Goal: Understand site structure: Understand site structure

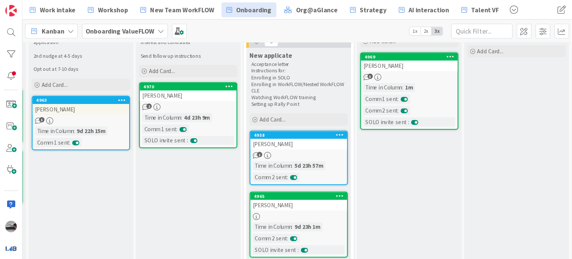
scroll to position [0, 113]
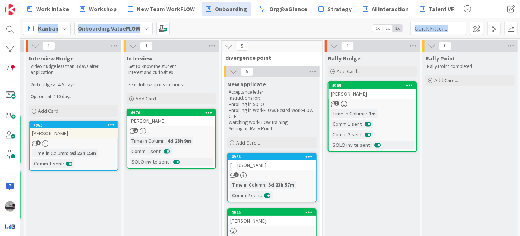
click at [36, 38] on div "Work intake Workshop New Team WorkFLOW Onboarding Org@aGlance Strategy AI inter…" at bounding box center [270, 118] width 500 height 236
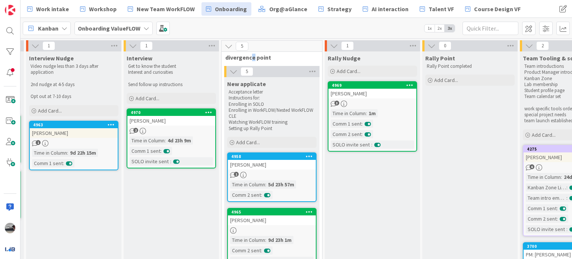
drag, startPoint x: 503, startPoint y: 0, endPoint x: 252, endPoint y: 55, distance: 256.4
click at [252, 55] on span "divergence point" at bounding box center [269, 57] width 88 height 7
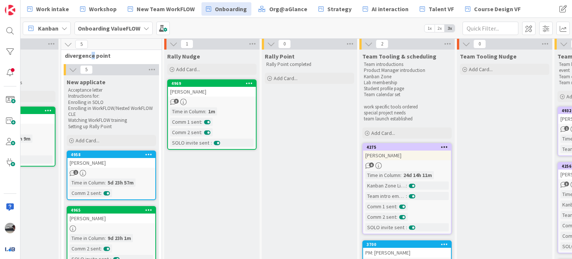
scroll to position [0, 273]
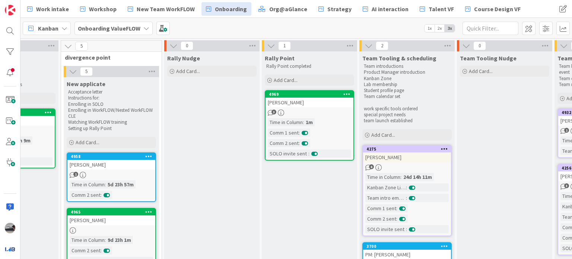
click at [167, 45] on div "0" at bounding box center [211, 45] width 95 height 11
click at [170, 45] on icon at bounding box center [174, 46] width 8 height 8
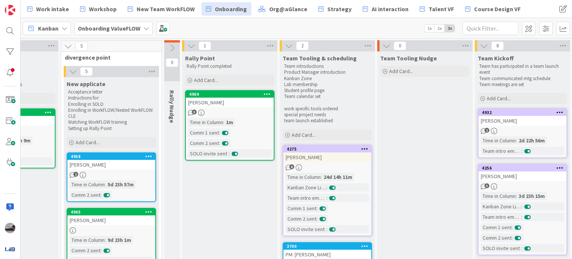
click at [65, 44] on icon at bounding box center [68, 46] width 8 height 8
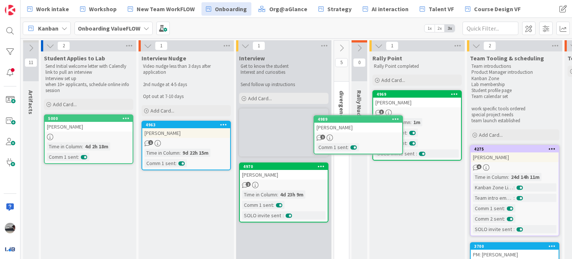
scroll to position [0, 0]
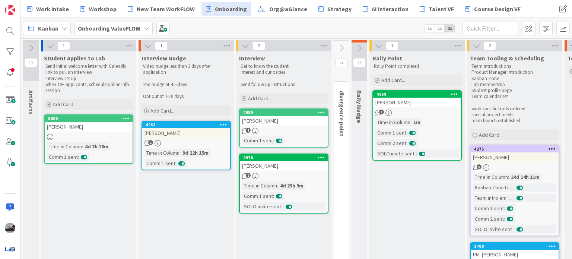
click at [345, 48] on icon at bounding box center [342, 48] width 8 height 8
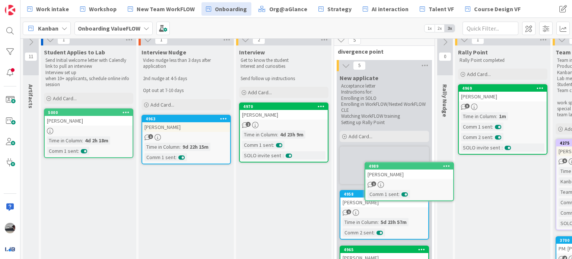
scroll to position [6, 0]
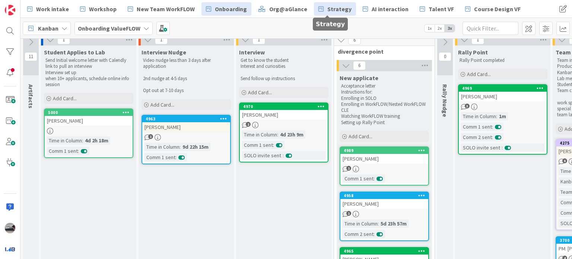
click at [333, 12] on span "Strategy" at bounding box center [340, 8] width 24 height 9
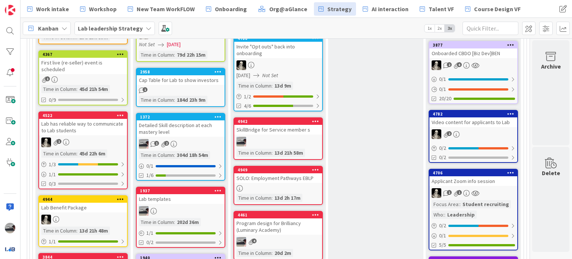
scroll to position [424, 233]
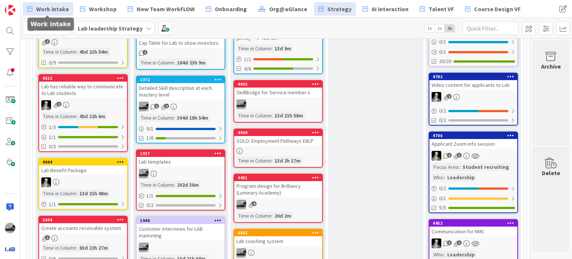
click at [48, 12] on span "Work intake" at bounding box center [52, 8] width 33 height 9
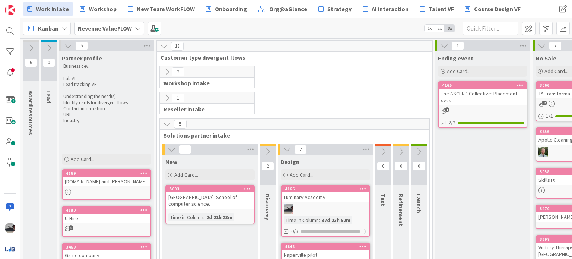
click at [166, 70] on icon at bounding box center [167, 72] width 8 height 8
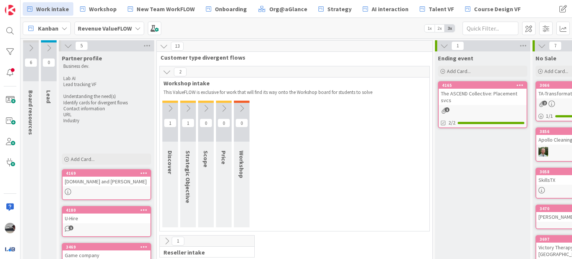
click at [187, 109] on icon at bounding box center [188, 108] width 8 height 8
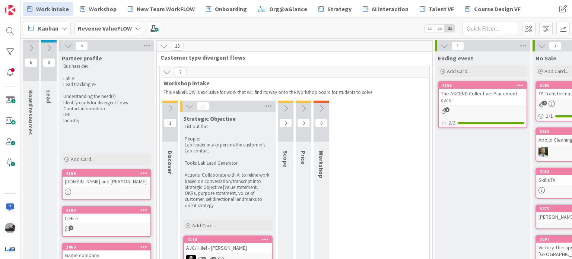
click at [171, 110] on icon at bounding box center [170, 108] width 8 height 8
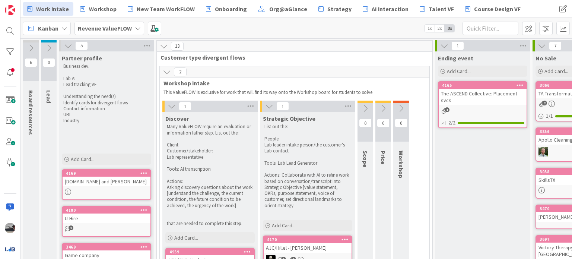
click at [168, 102] on icon at bounding box center [172, 106] width 8 height 8
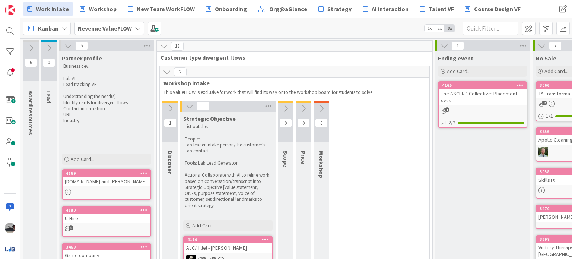
click at [186, 107] on icon at bounding box center [190, 106] width 8 height 8
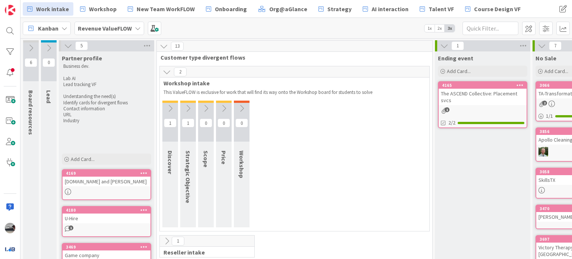
click at [167, 71] on icon at bounding box center [167, 72] width 8 height 8
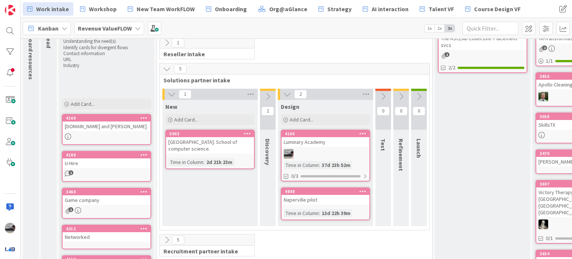
scroll to position [75, 0]
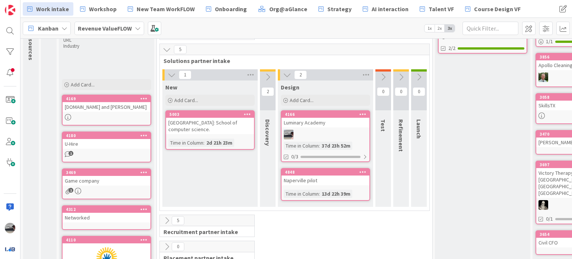
click at [268, 78] on icon at bounding box center [268, 77] width 8 height 8
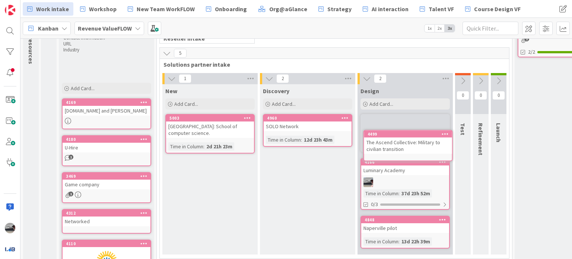
scroll to position [70, 0]
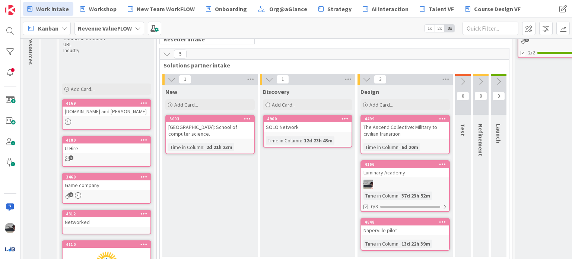
click at [463, 80] on icon at bounding box center [463, 82] width 8 height 8
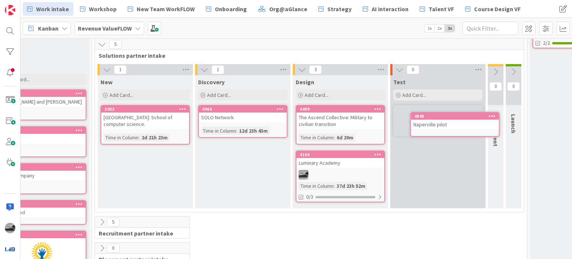
scroll to position [80, 65]
